Goal: Ask a question

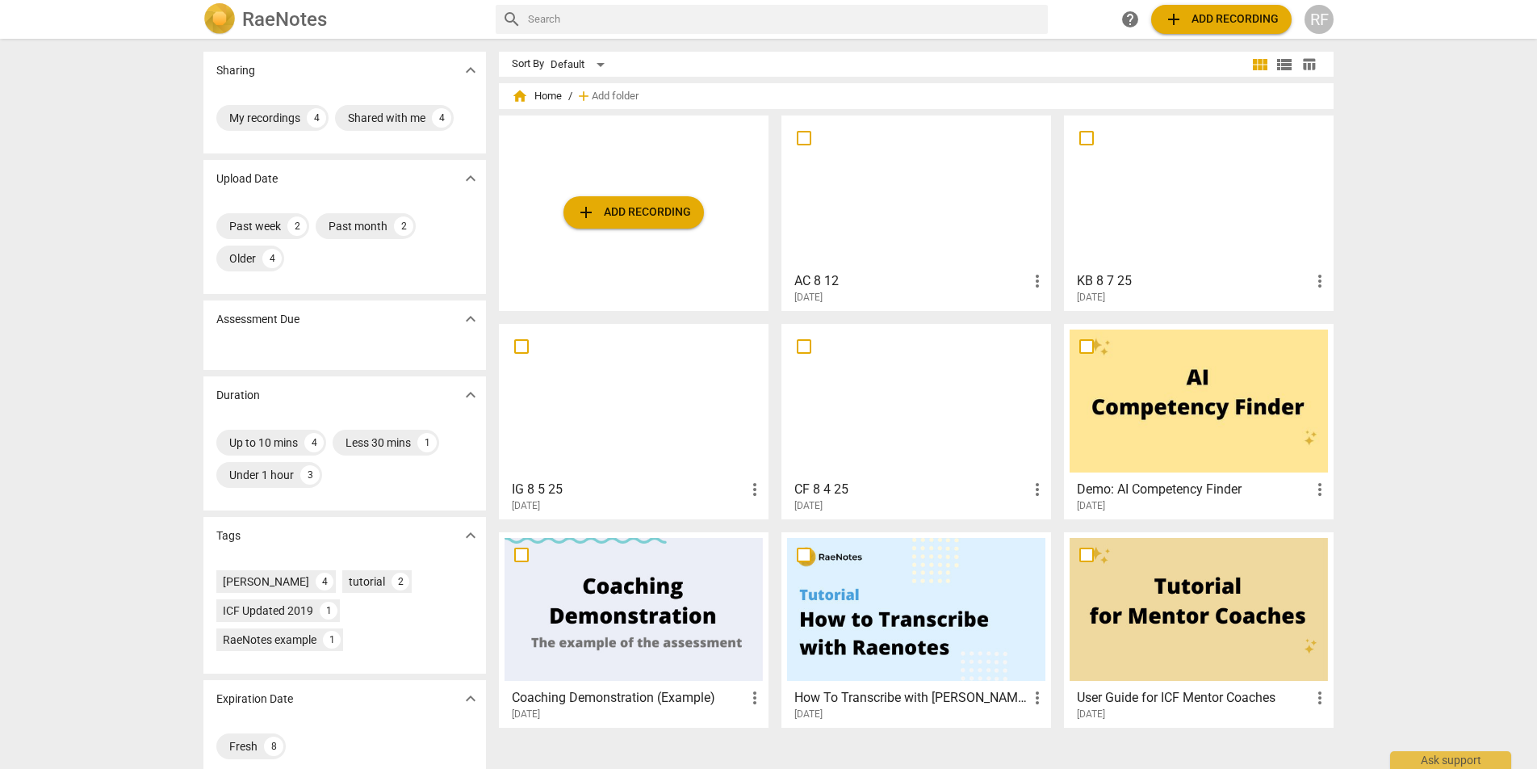
click at [936, 223] on div at bounding box center [916, 192] width 258 height 143
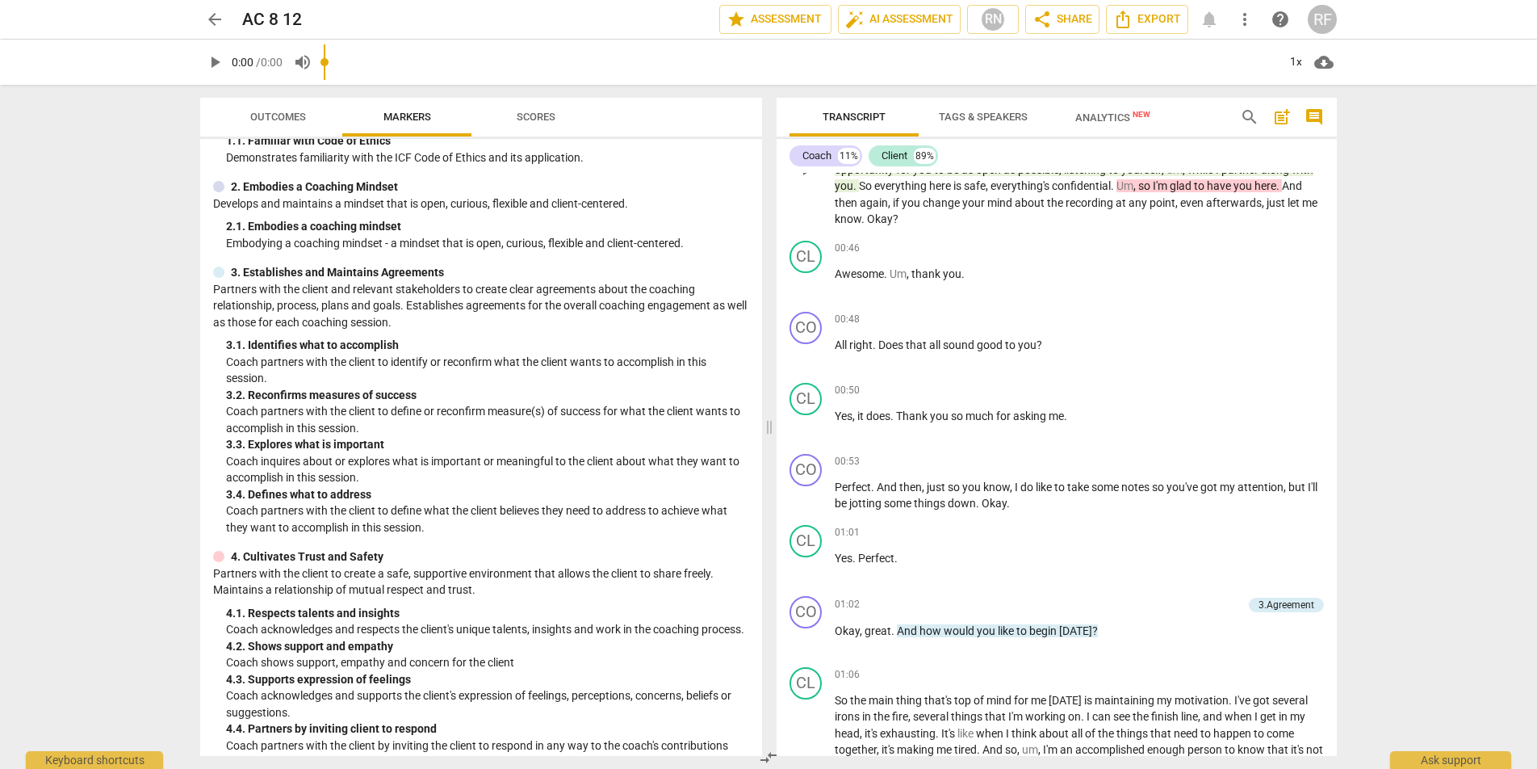
scroll to position [111, 0]
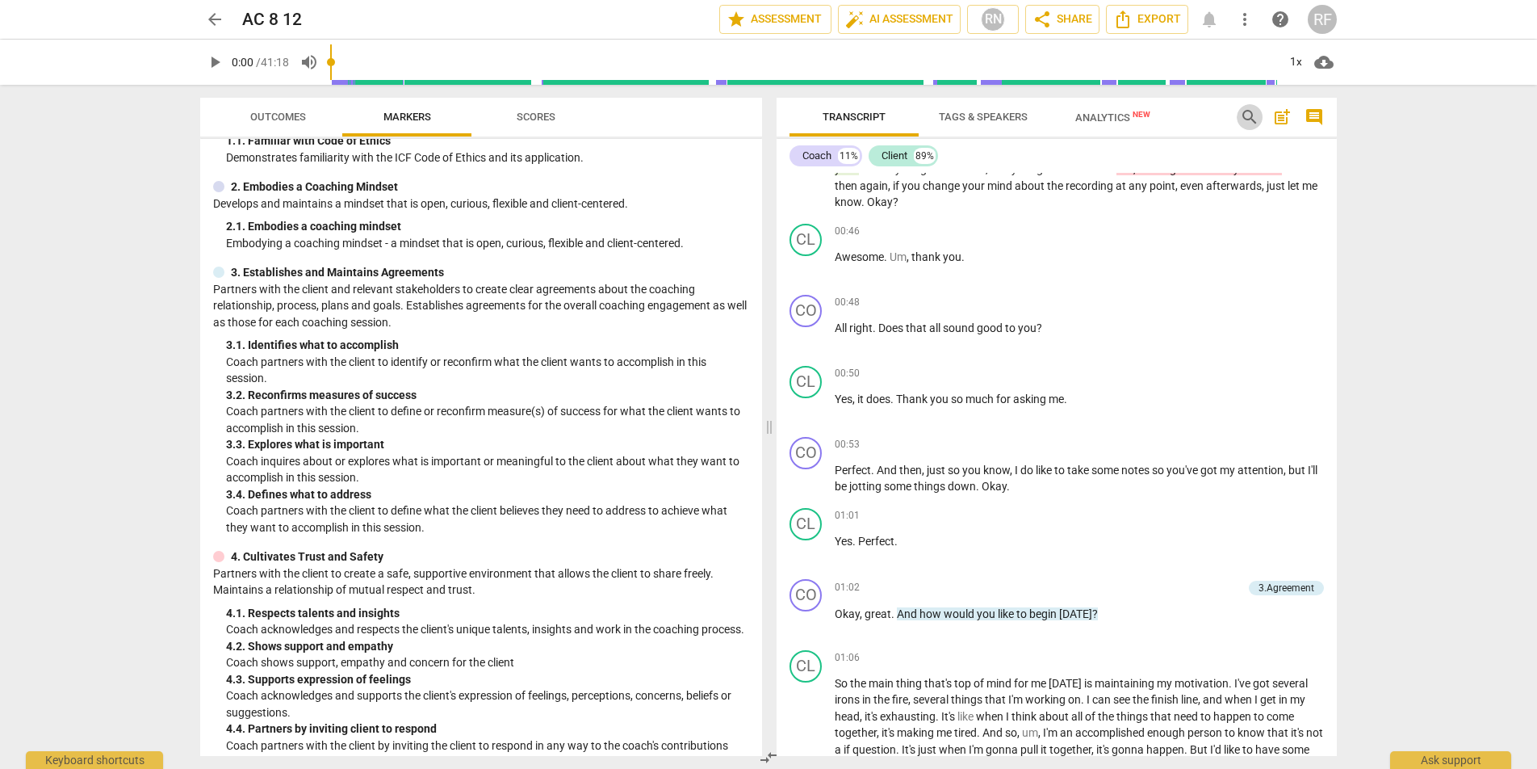
click at [1244, 115] on span "search" at bounding box center [1249, 116] width 19 height 19
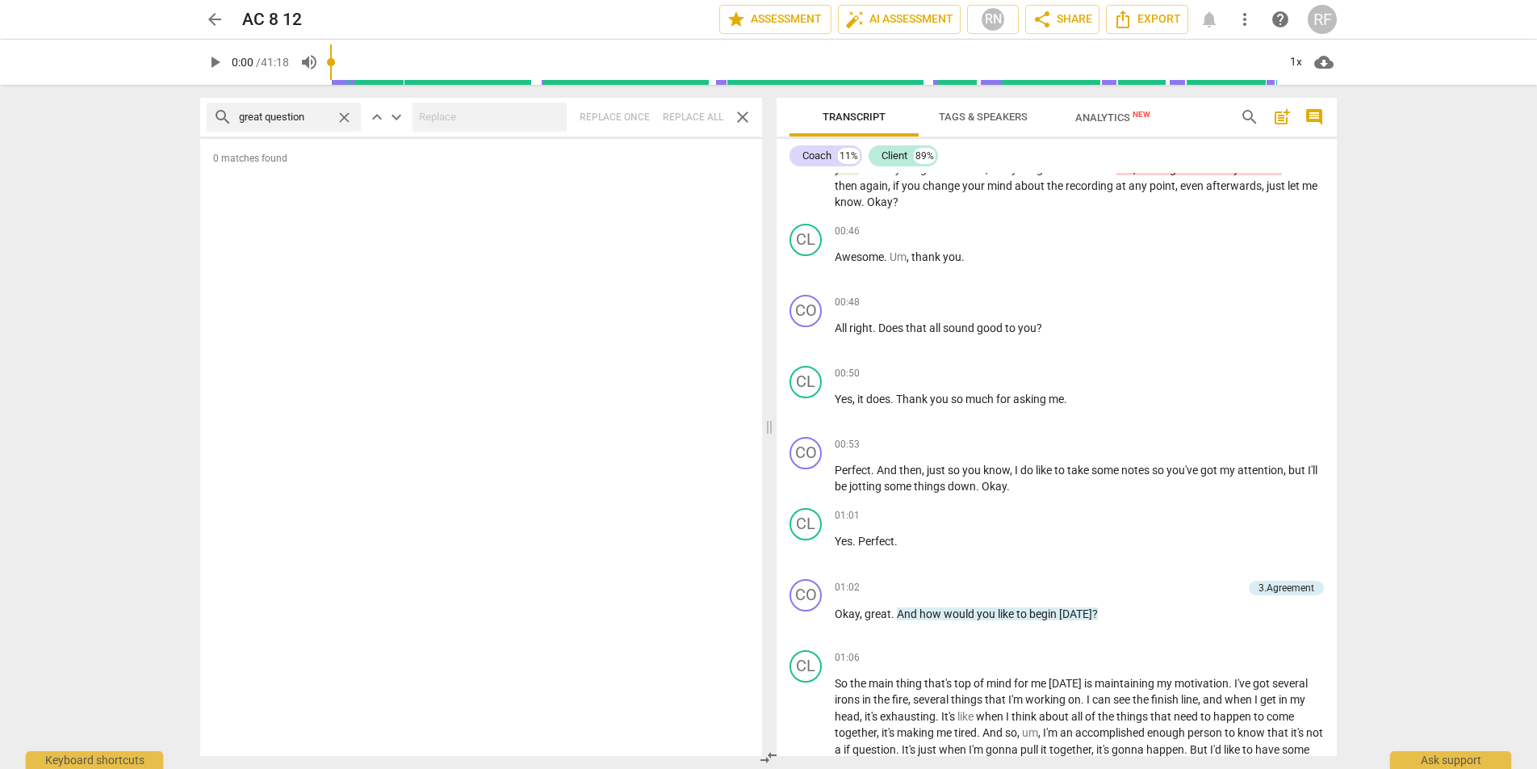
type input "great question"
click at [344, 115] on span "close" at bounding box center [344, 117] width 17 height 17
click at [305, 116] on input "text" at bounding box center [296, 117] width 115 height 26
type input "great"
drag, startPoint x: 344, startPoint y: 123, endPoint x: 392, endPoint y: 127, distance: 48.6
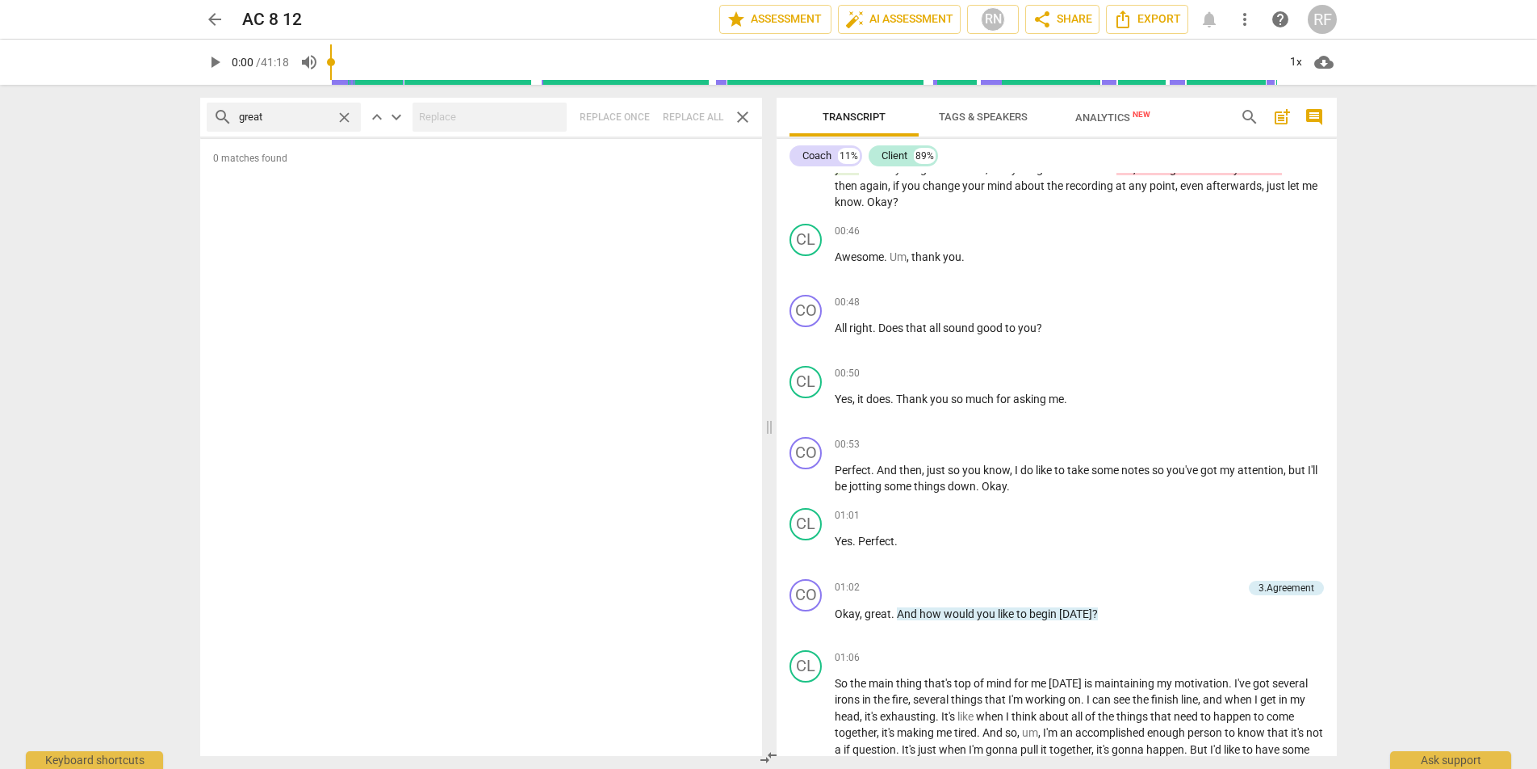
click at [344, 123] on span "close" at bounding box center [344, 117] width 17 height 17
click at [1242, 127] on button "search" at bounding box center [1250, 117] width 26 height 26
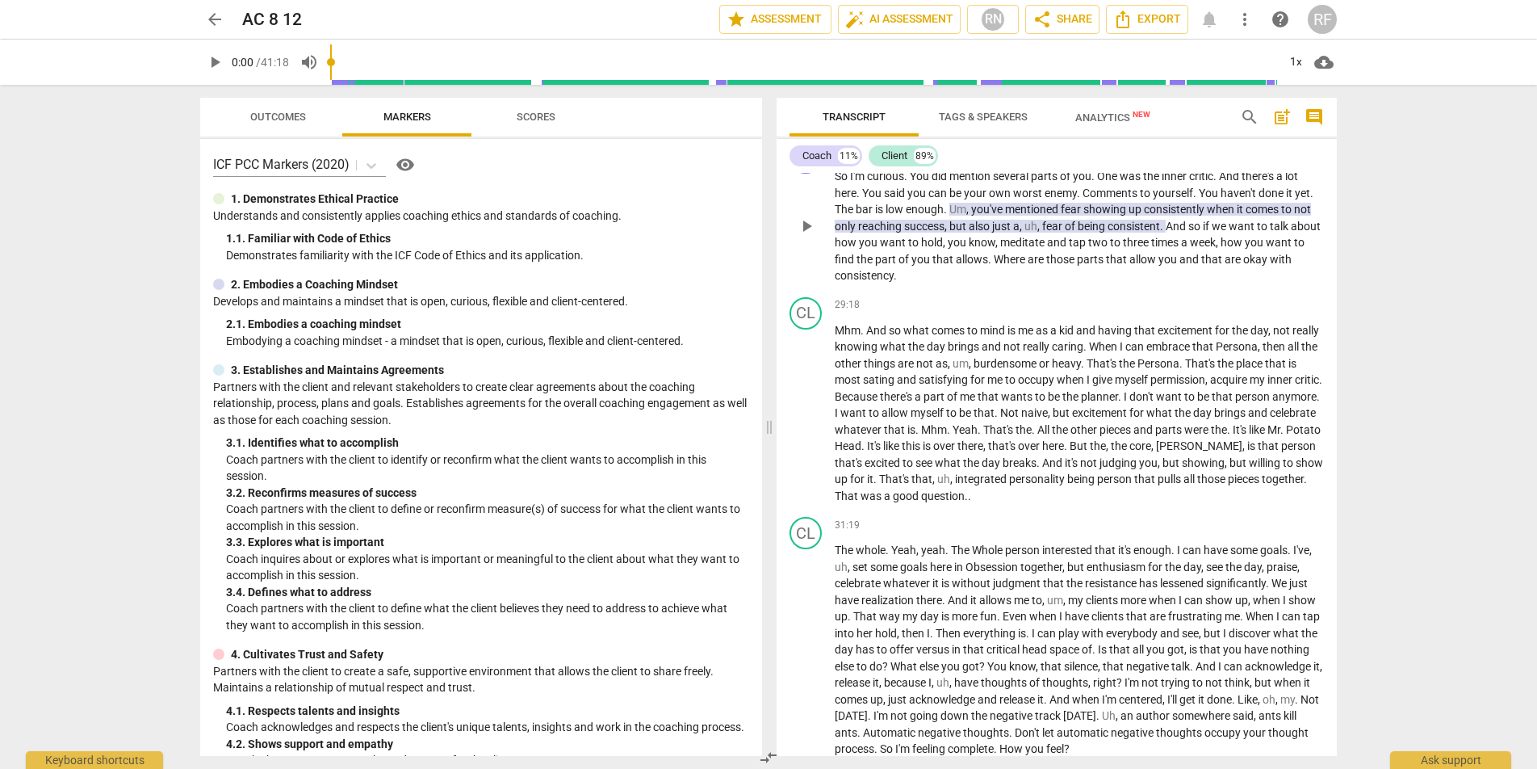
scroll to position [3280, 0]
